Goal: Information Seeking & Learning: Learn about a topic

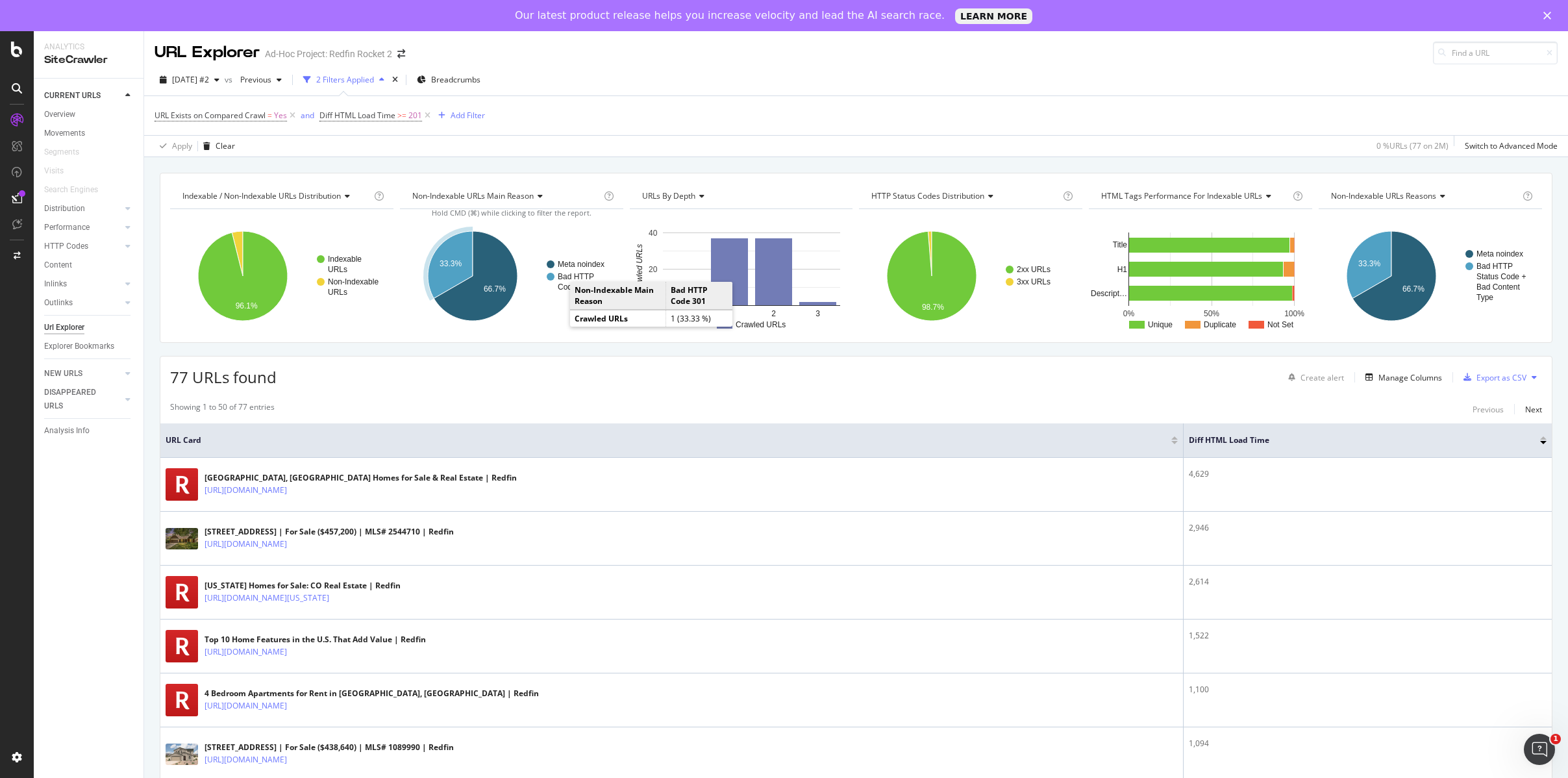
click at [565, 277] on text "Bad HTTP" at bounding box center [576, 277] width 37 height 9
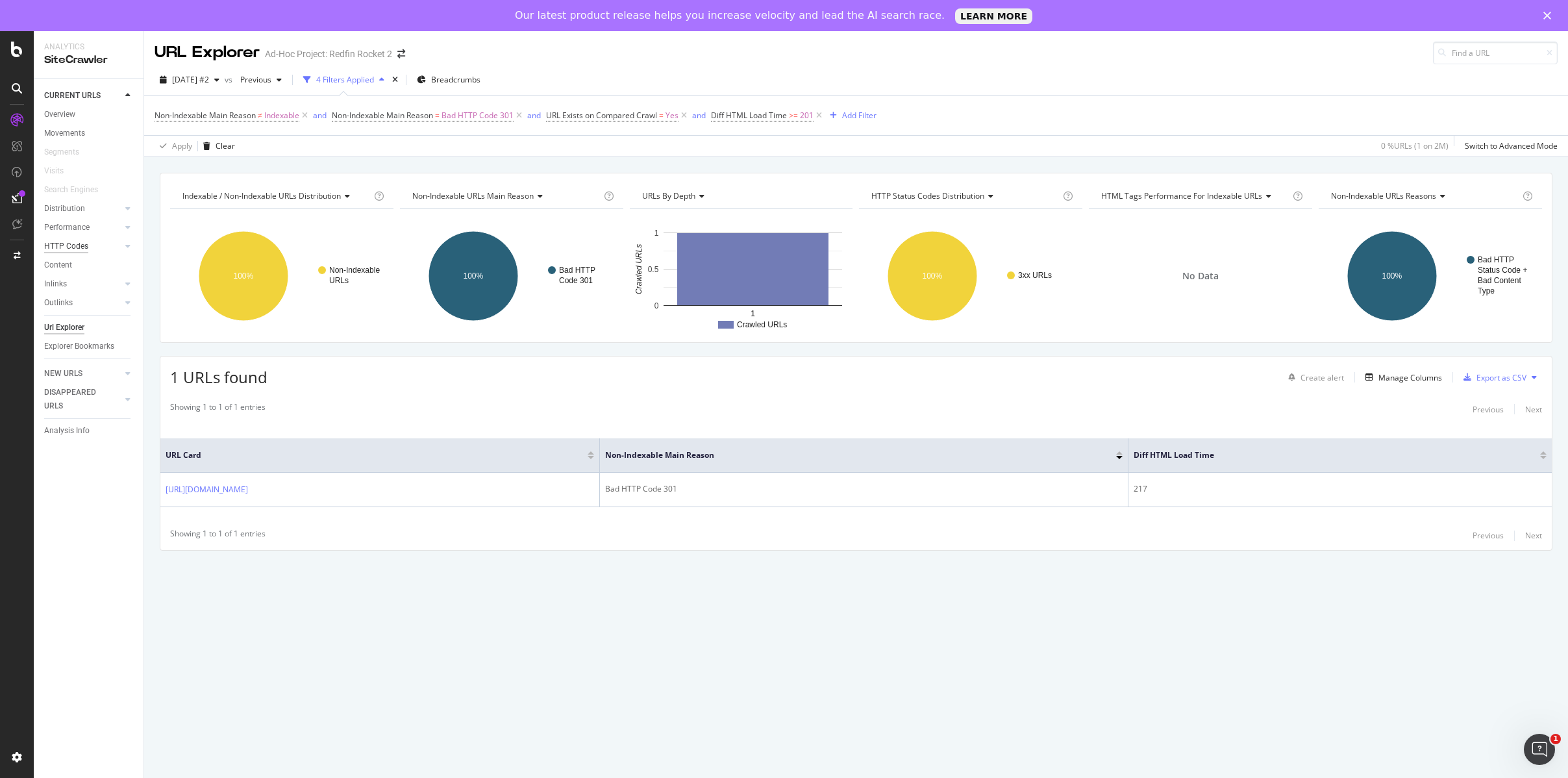
click at [79, 249] on div "HTTP Codes" at bounding box center [66, 246] width 44 height 14
